Goal: Information Seeking & Learning: Get advice/opinions

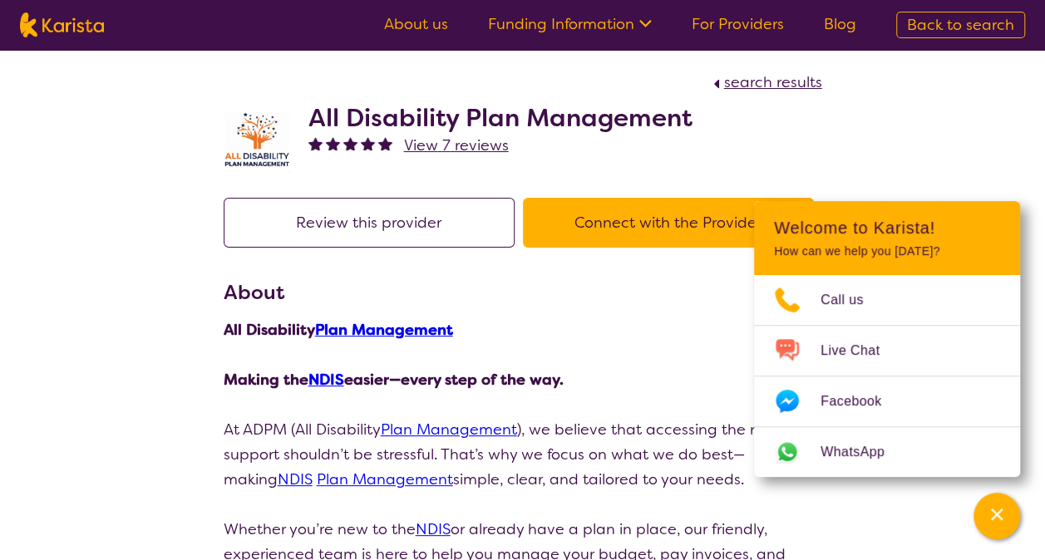
click at [435, 150] on span "View 7 reviews" at bounding box center [456, 146] width 105 height 20
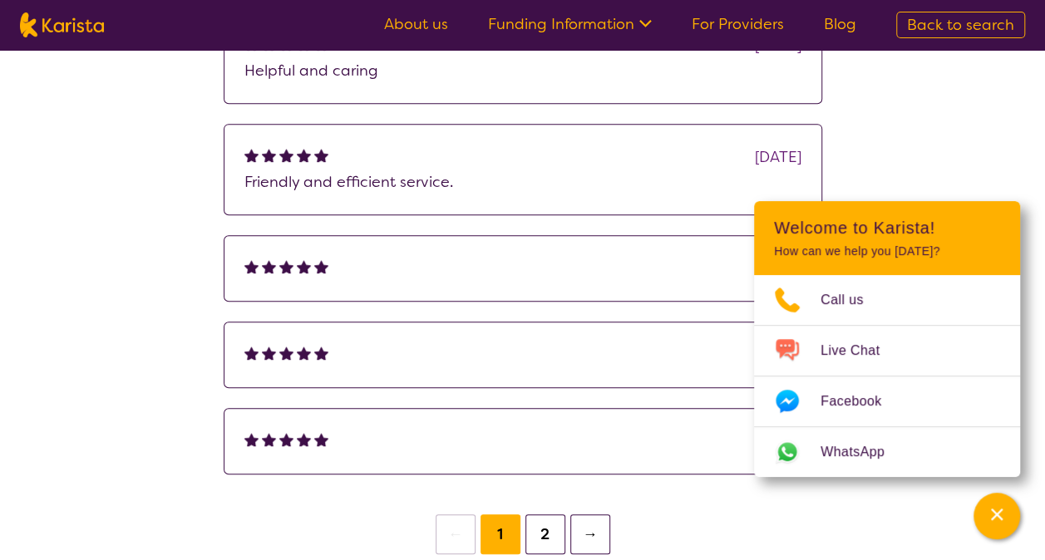
scroll to position [366, 0]
click at [978, 175] on div "search results All Disability Plan Management View provider profile Review this…" at bounding box center [522, 121] width 1045 height 875
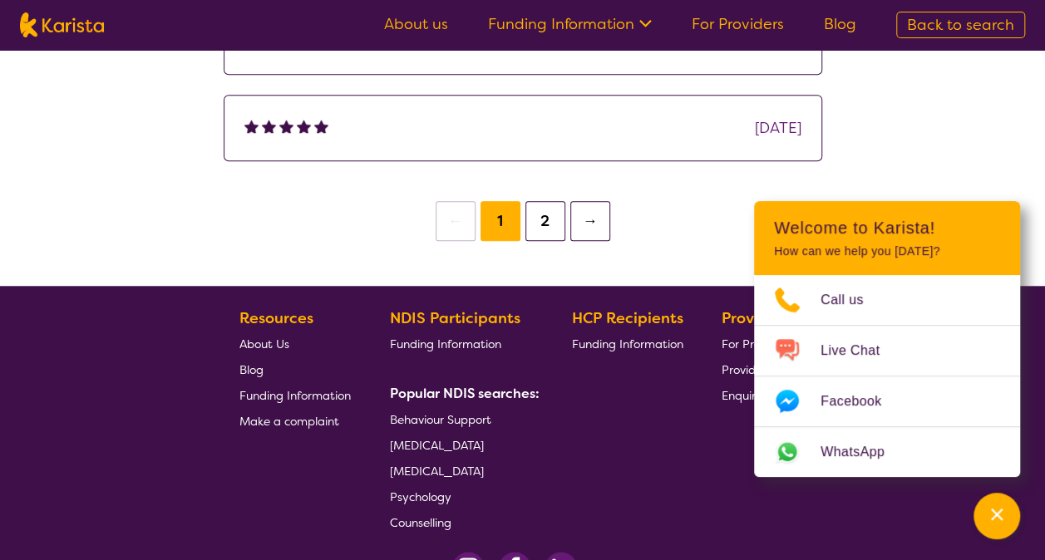
scroll to position [682, 0]
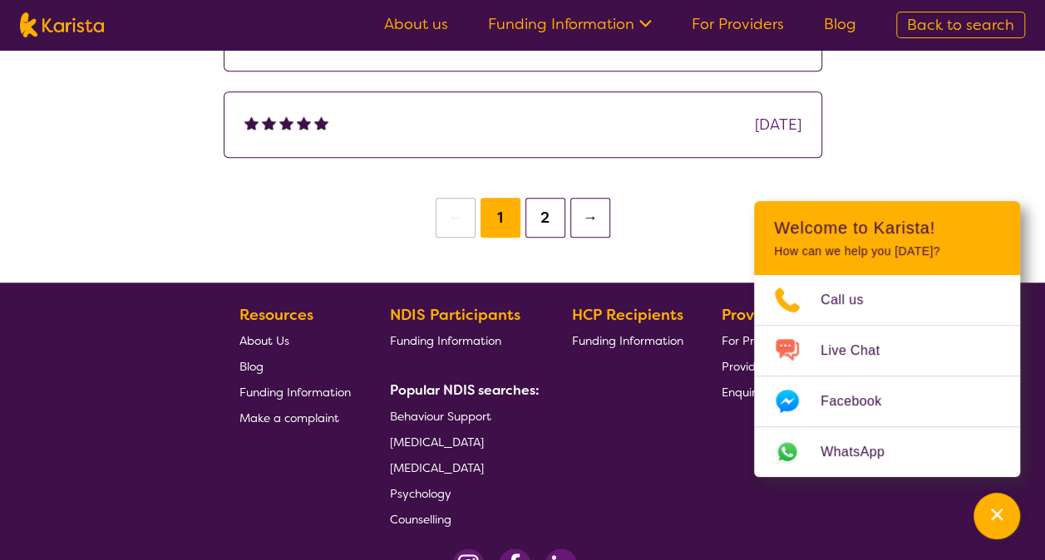
click at [551, 228] on button "2" at bounding box center [545, 218] width 40 height 40
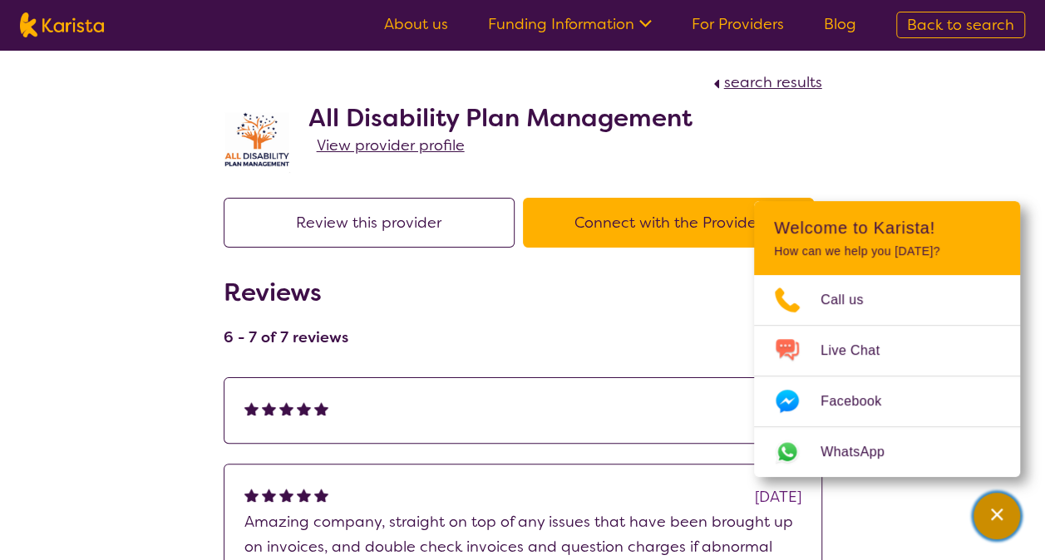
click at [997, 512] on icon "Channel Menu" at bounding box center [997, 514] width 17 height 17
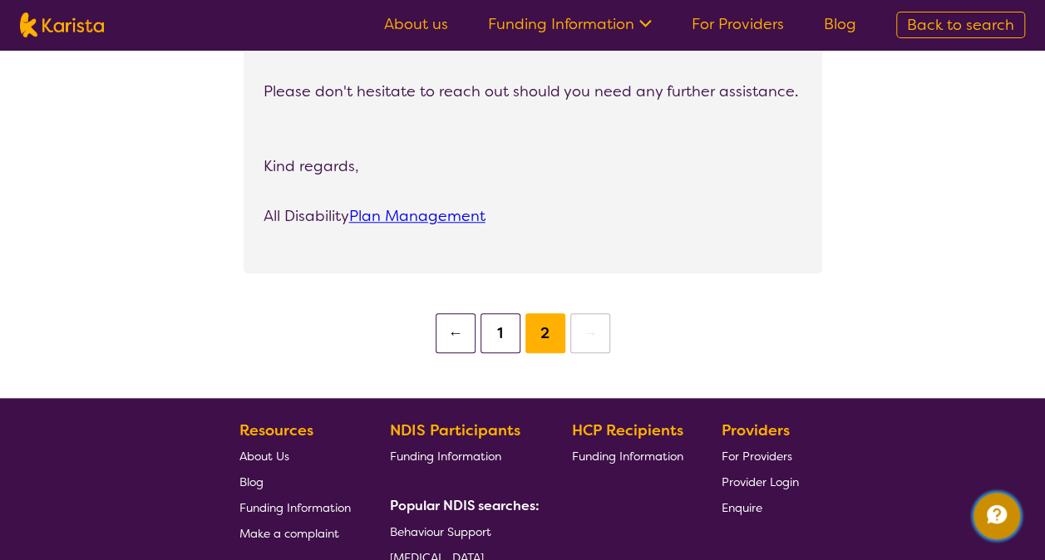
scroll to position [677, 0]
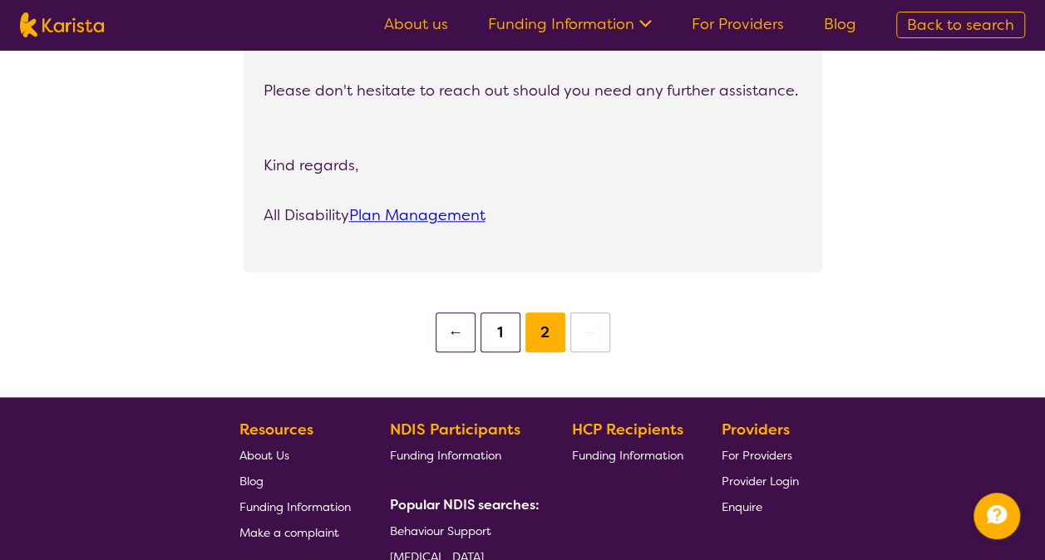
click at [496, 338] on button "1" at bounding box center [501, 333] width 40 height 40
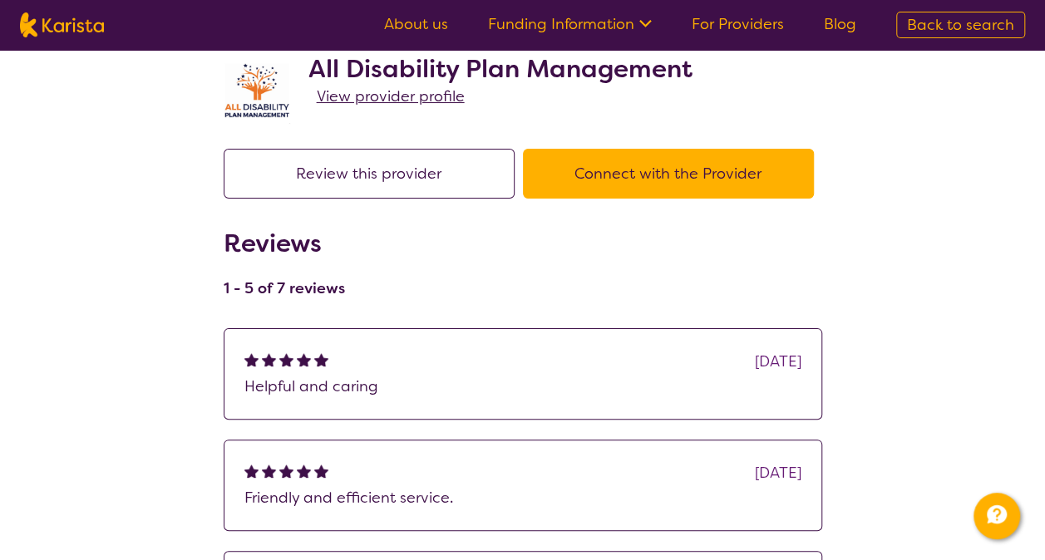
scroll to position [55, 0]
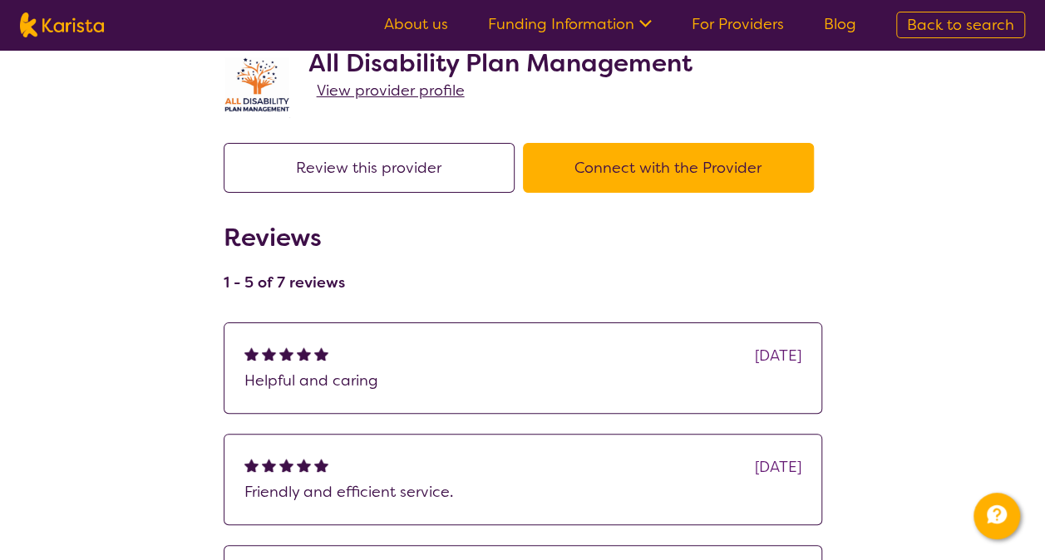
click at [501, 375] on p "Helpful and caring" at bounding box center [522, 380] width 557 height 25
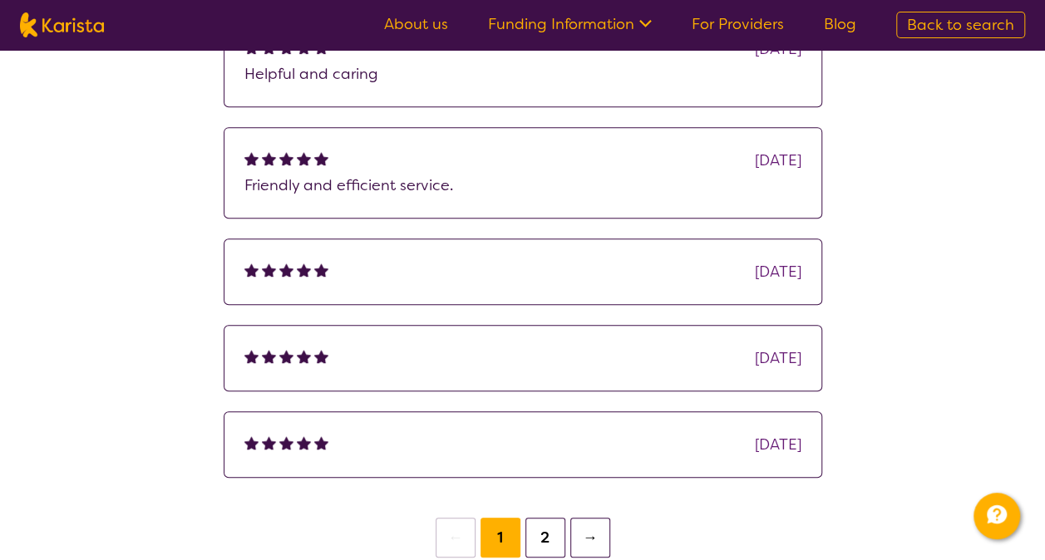
scroll to position [363, 0]
click at [546, 527] on button "2" at bounding box center [545, 536] width 40 height 40
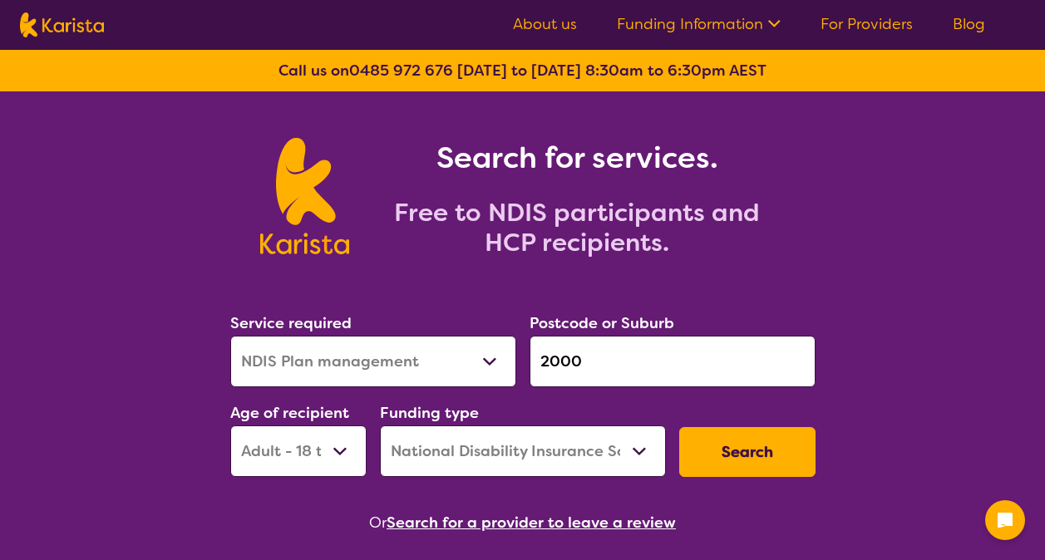
select select "NDIS Plan management"
select select "AD"
select select "NDIS"
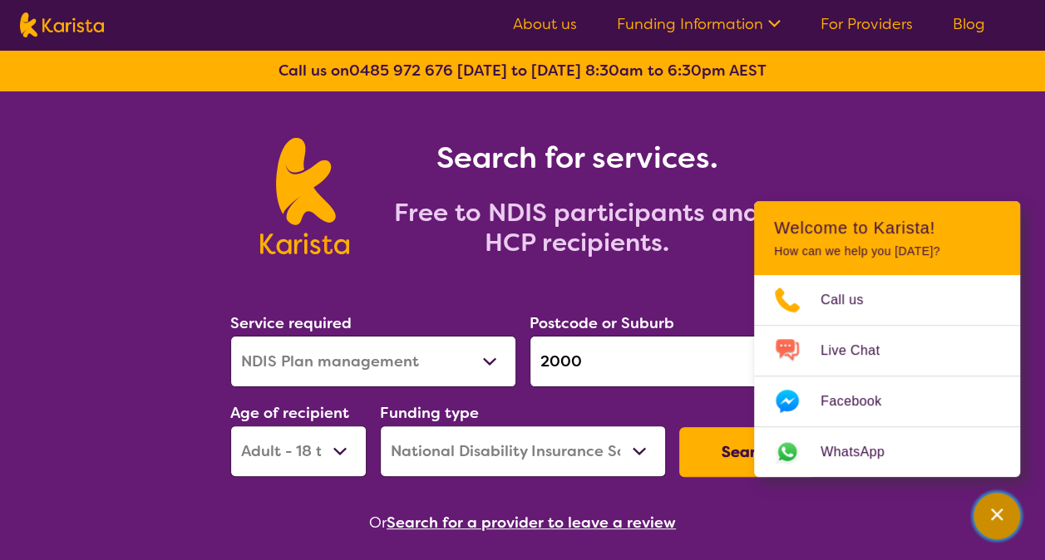
click at [991, 516] on icon "Channel Menu" at bounding box center [997, 514] width 17 height 17
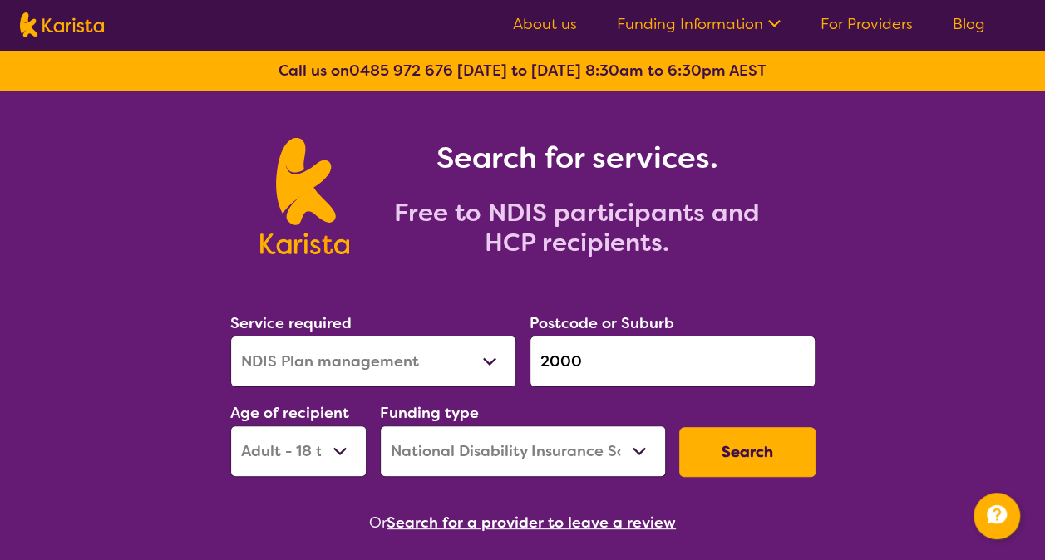
click at [765, 447] on button "Search" at bounding box center [747, 452] width 136 height 50
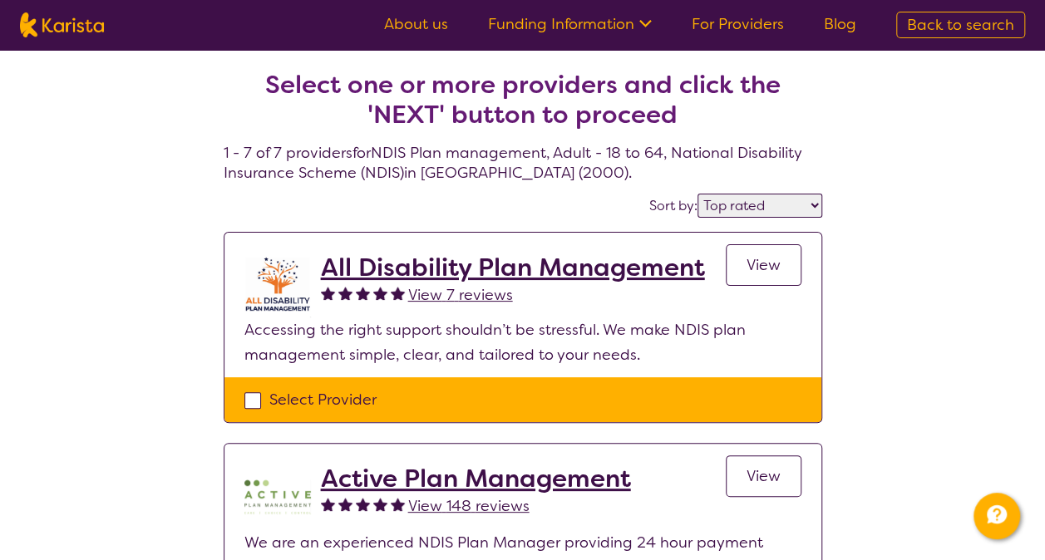
click at [815, 205] on select "Highly reviewed Top rated" at bounding box center [760, 206] width 125 height 24
click at [699, 194] on select "Highly reviewed Top rated" at bounding box center [760, 206] width 125 height 24
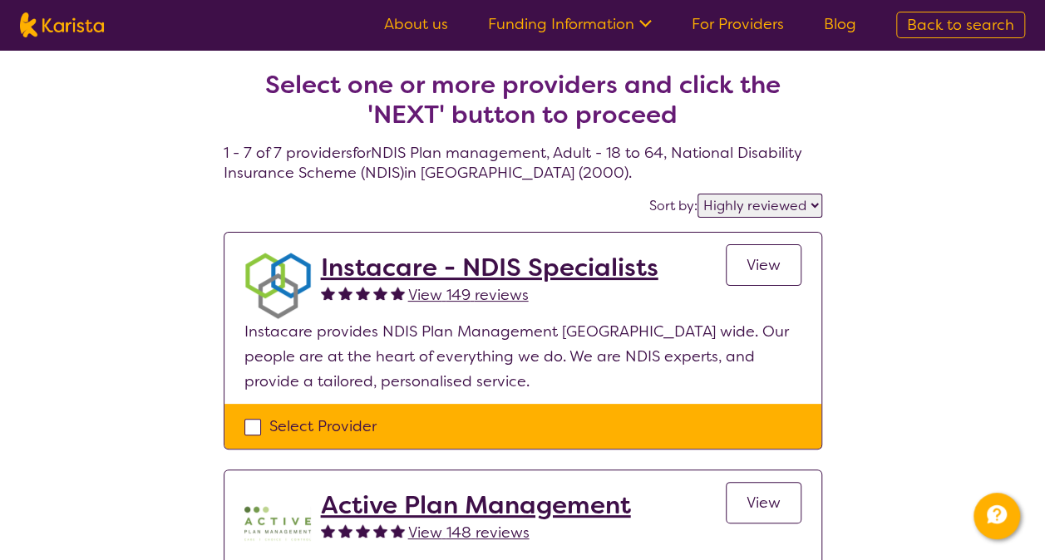
click at [813, 200] on select "Highly reviewed Top rated" at bounding box center [760, 206] width 125 height 24
select select "by_score"
click at [699, 194] on select "Highly reviewed Top rated" at bounding box center [760, 206] width 125 height 24
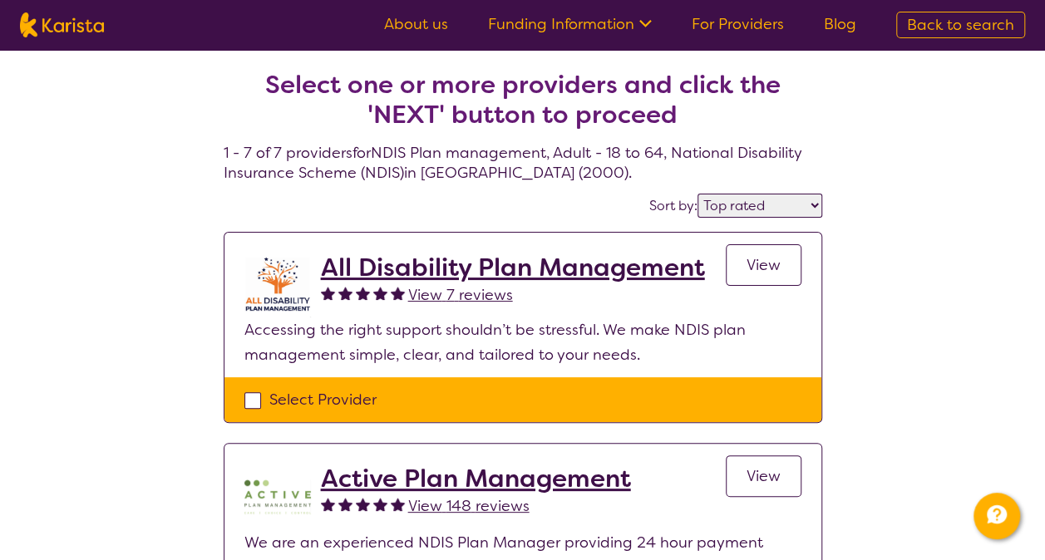
select select "NDIS Plan management"
select select "AD"
select select "NDIS"
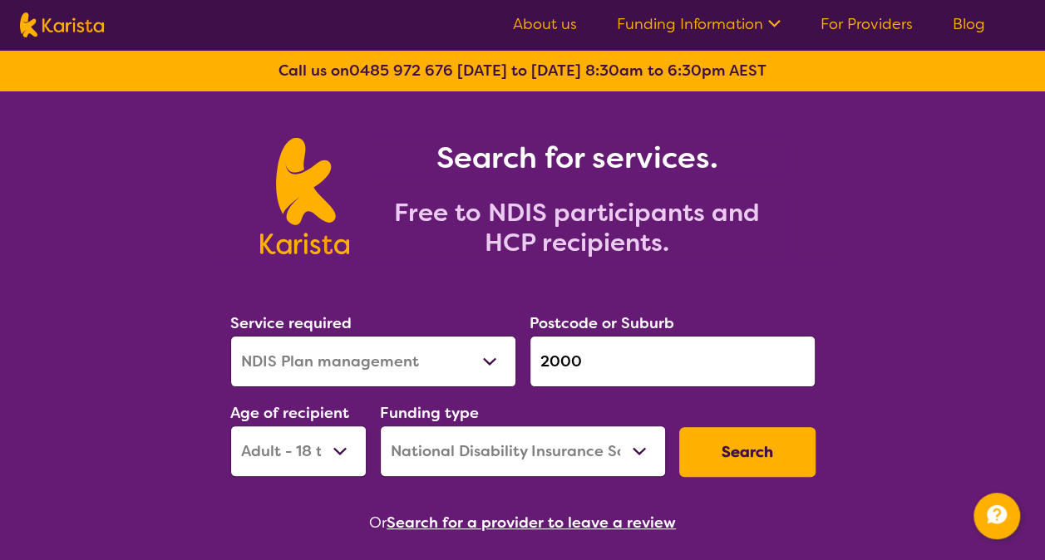
click at [605, 367] on input "2000" at bounding box center [673, 362] width 286 height 52
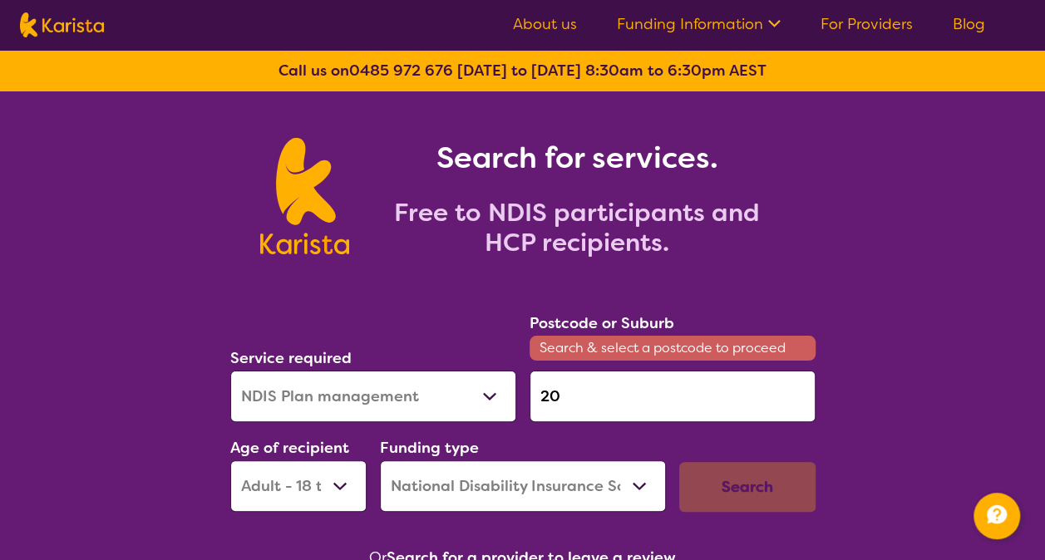
type input "2"
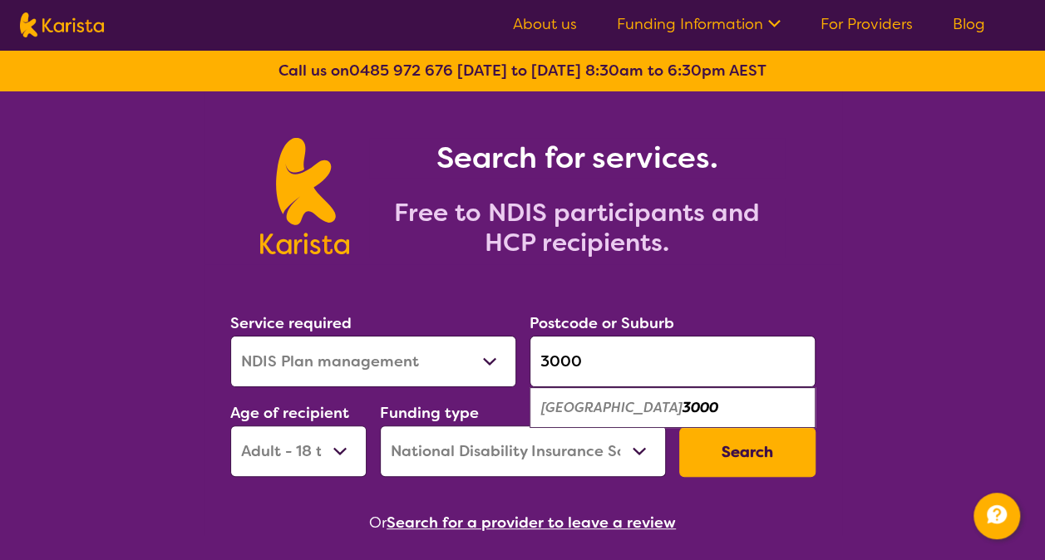
type input "3000"
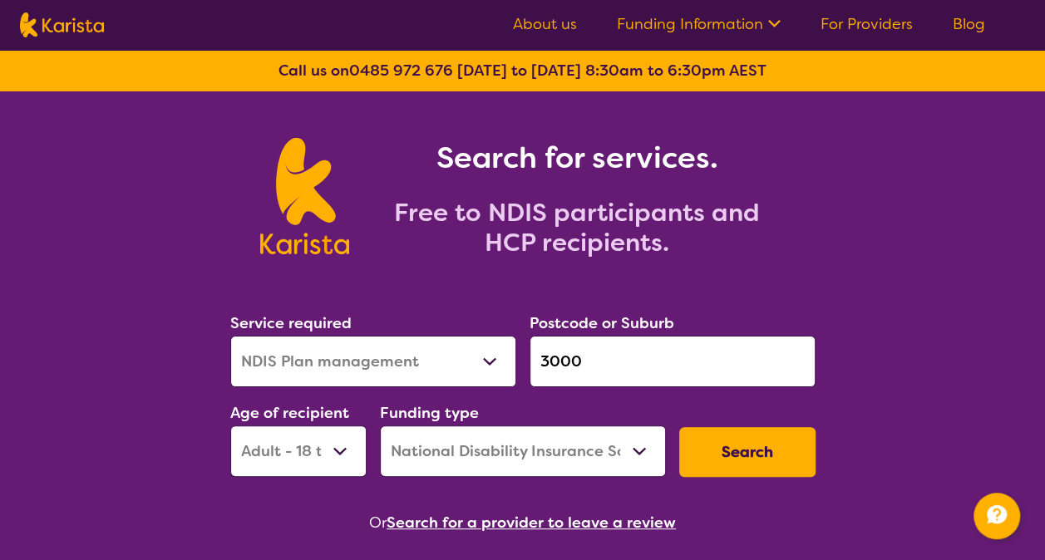
click at [766, 449] on button "Search" at bounding box center [747, 452] width 136 height 50
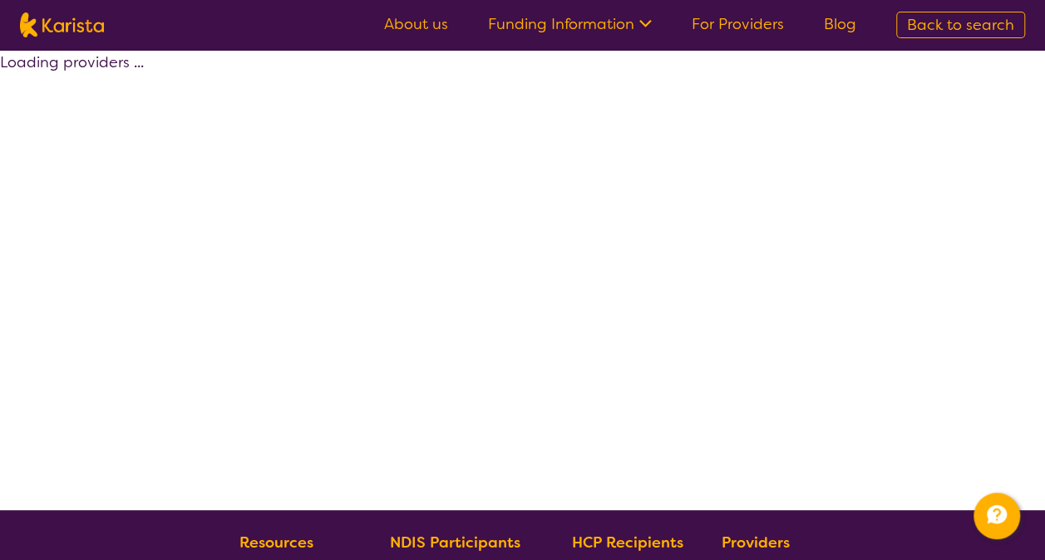
select select "by_score"
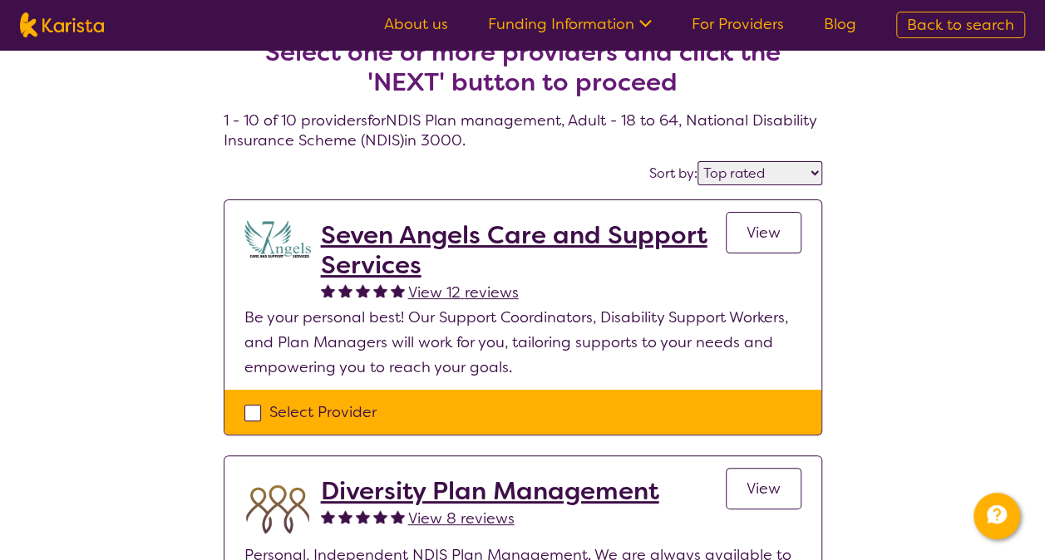
scroll to position [32, 0]
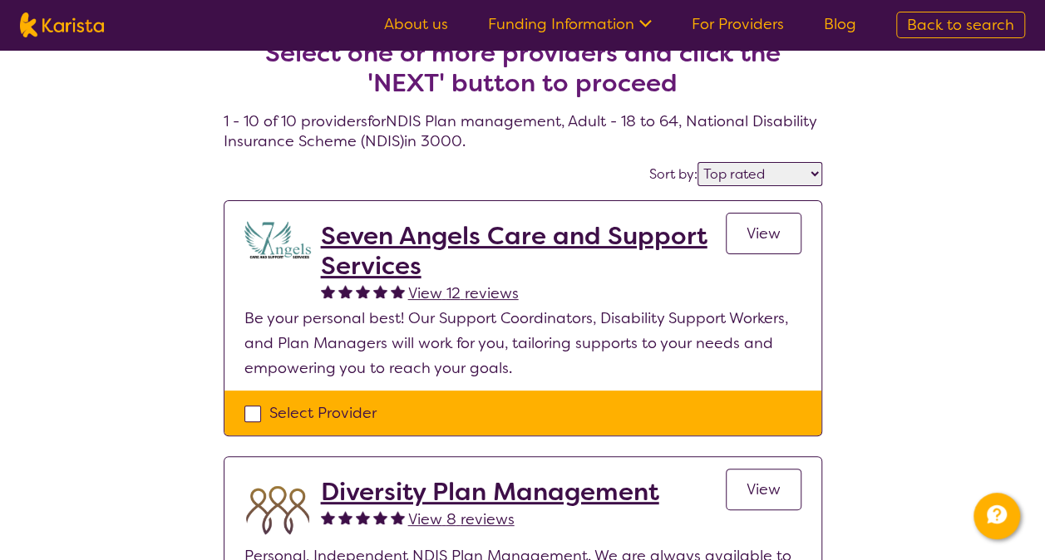
drag, startPoint x: 922, startPoint y: 390, endPoint x: 923, endPoint y: 437, distance: 47.4
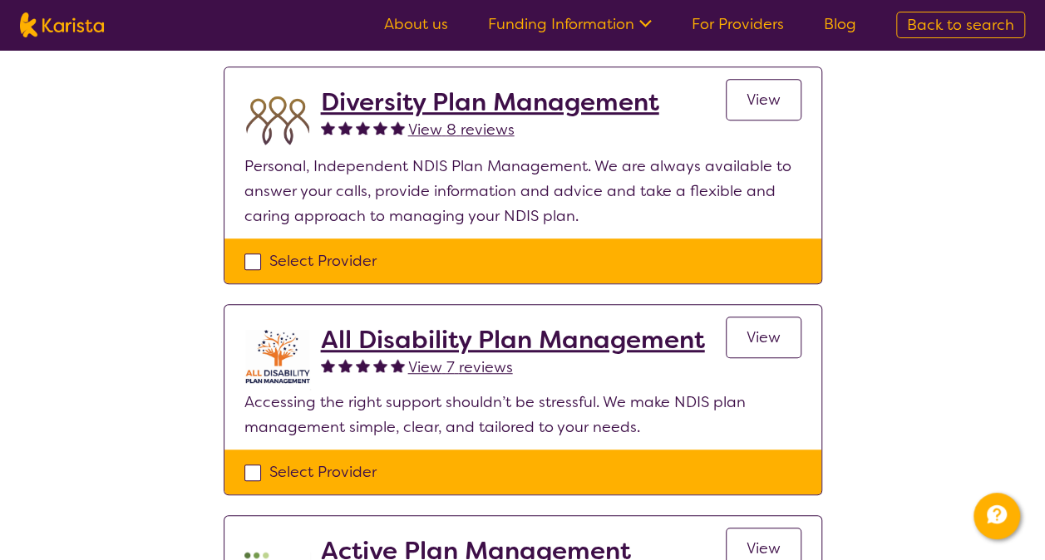
scroll to position [423, 0]
